Goal: Communication & Community: Answer question/provide support

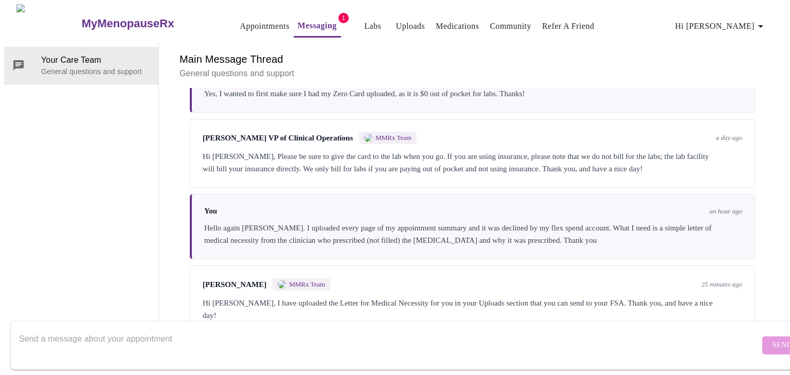
scroll to position [901, 0]
click at [699, 328] on textarea "Send a message about your appointment" at bounding box center [389, 344] width 740 height 33
type textarea "Thank you so much! I really appreciate this. Money is tight. Take care!"
click at [772, 339] on span "Send" at bounding box center [782, 345] width 20 height 13
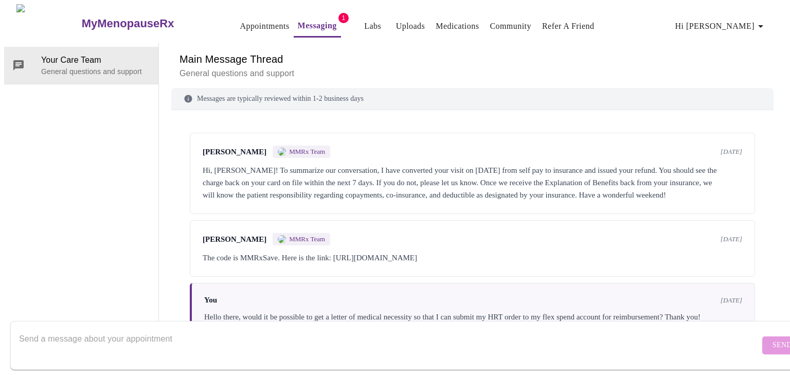
scroll to position [3, 0]
click at [396, 19] on link "Uploads" at bounding box center [410, 26] width 29 height 14
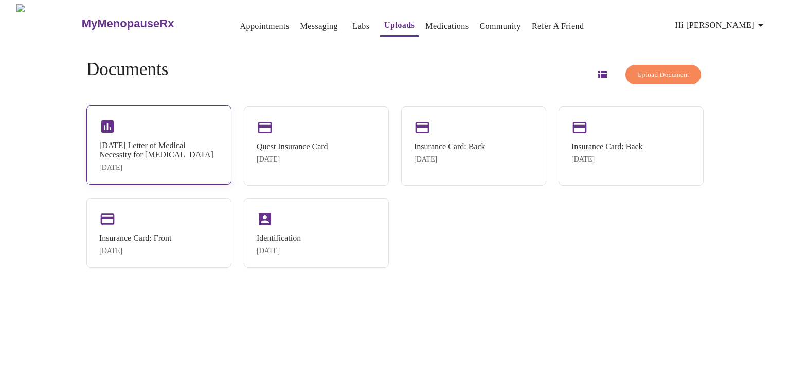
click at [194, 156] on div "[DATE] Letter of Medical Necessity for [MEDICAL_DATA]" at bounding box center [158, 150] width 119 height 19
